Goal: Transaction & Acquisition: Subscribe to service/newsletter

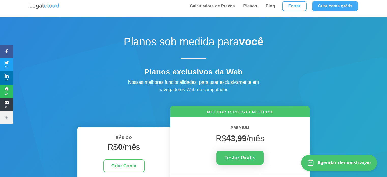
scroll to position [76, 0]
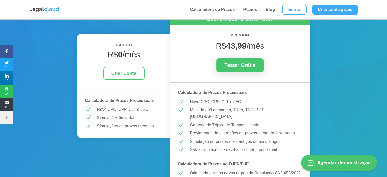
click at [119, 61] on h4 "R$ 0 /mês" at bounding box center [124, 56] width 78 height 12
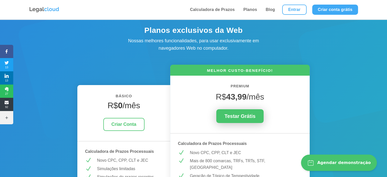
click at [229, 113] on link "Testar Grátis" at bounding box center [239, 116] width 47 height 14
click at [293, 10] on link "Entrar" at bounding box center [294, 10] width 24 height 10
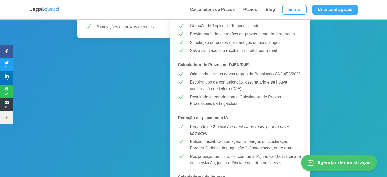
scroll to position [229, 0]
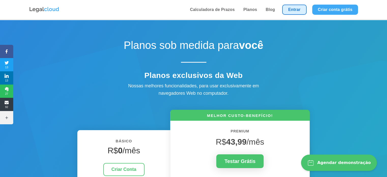
click at [293, 9] on link "Entrar" at bounding box center [294, 10] width 24 height 10
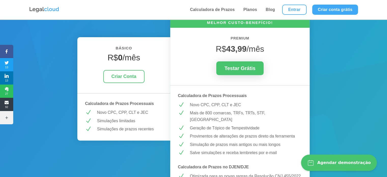
scroll to position [76, 0]
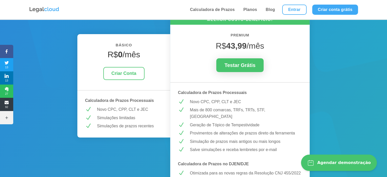
click at [162, 72] on div "Criar Conta" at bounding box center [124, 73] width 78 height 13
